Goal: Navigation & Orientation: Find specific page/section

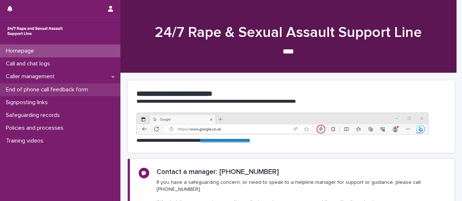
click at [59, 88] on p "End of phone call feedback form" at bounding box center [48, 89] width 91 height 7
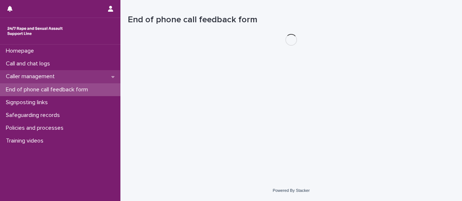
click at [50, 75] on p "Caller management" at bounding box center [32, 76] width 58 height 7
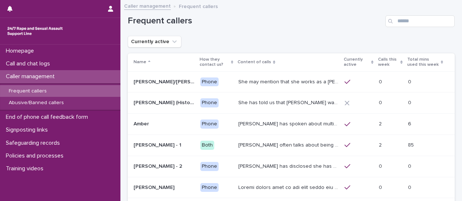
click at [73, 93] on div "Frequent callers" at bounding box center [60, 91] width 121 height 12
click at [378, 62] on p "Calls this week" at bounding box center [388, 63] width 21 height 14
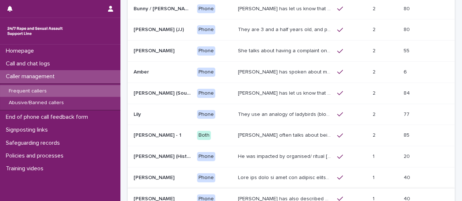
scroll to position [110, 0]
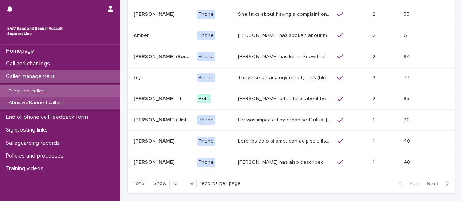
click at [52, 105] on p "Abusive/Banned callers" at bounding box center [36, 103] width 67 height 6
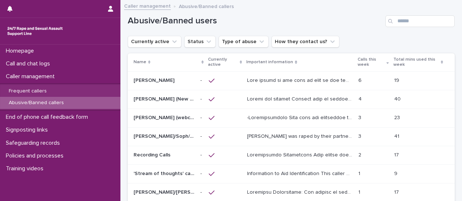
click at [278, 136] on p "[PERSON_NAME] was raped by their partner last year and they're currently facing…" at bounding box center [300, 136] width 107 height 8
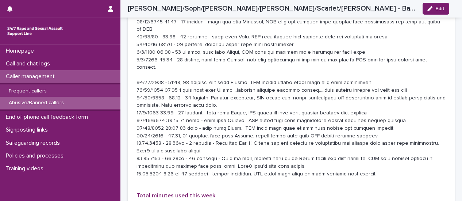
scroll to position [840, 0]
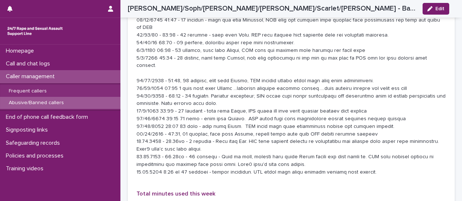
click at [25, 79] on p "Caller management" at bounding box center [32, 76] width 58 height 7
